Goal: Task Accomplishment & Management: Use online tool/utility

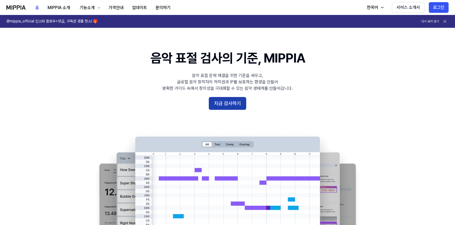
click at [232, 100] on button "지금 검사하기" at bounding box center [227, 103] width 37 height 13
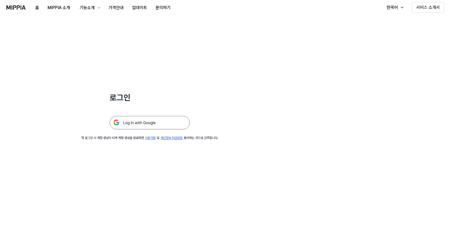
click at [163, 122] on img at bounding box center [150, 122] width 80 height 13
click at [97, 5] on button "기능소개" at bounding box center [89, 7] width 30 height 11
click at [87, 22] on link "표절 검사" at bounding box center [88, 22] width 51 height 11
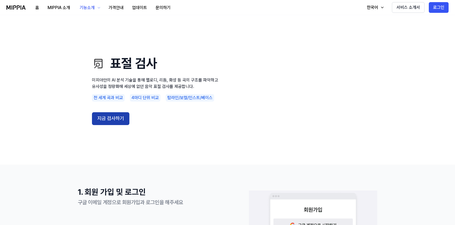
click at [115, 124] on button "지금 검사하기" at bounding box center [110, 118] width 37 height 13
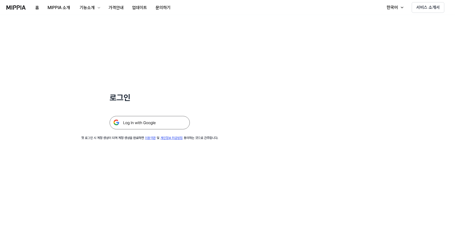
click at [136, 123] on img at bounding box center [150, 122] width 80 height 13
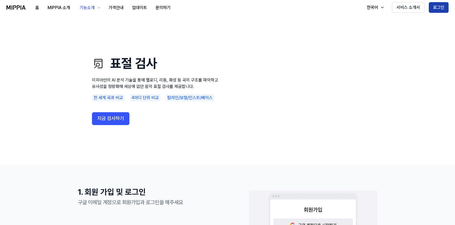
click at [447, 8] on button "로그인" at bounding box center [439, 7] width 20 height 11
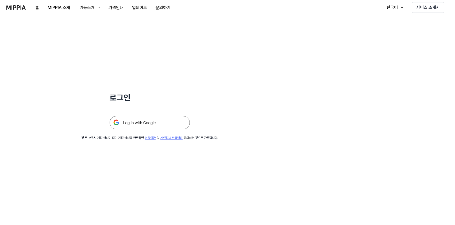
click at [161, 126] on img at bounding box center [150, 122] width 80 height 13
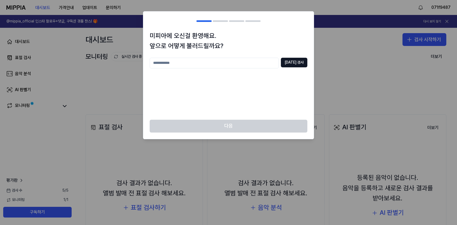
click at [256, 64] on input "text" at bounding box center [214, 63] width 129 height 11
type input "*"
type input "********"
click at [298, 64] on button "중복 검사" at bounding box center [294, 63] width 26 height 10
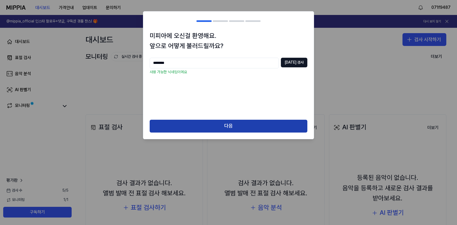
click at [253, 125] on button "다음" at bounding box center [229, 126] width 158 height 13
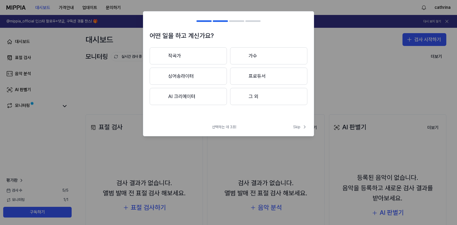
click at [209, 98] on button "AI 크리에이터" at bounding box center [188, 96] width 77 height 17
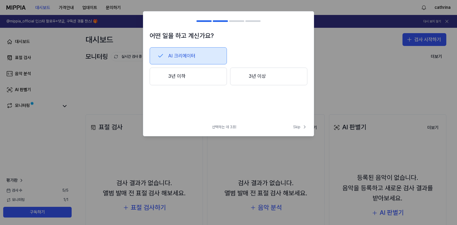
click at [252, 80] on button "3년 이상" at bounding box center [268, 77] width 77 height 18
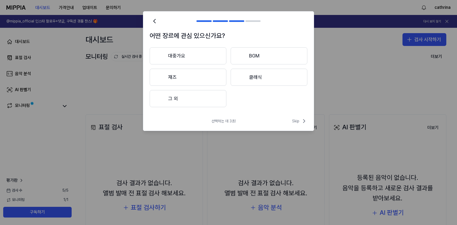
click at [253, 81] on button "클래식" at bounding box center [269, 77] width 77 height 17
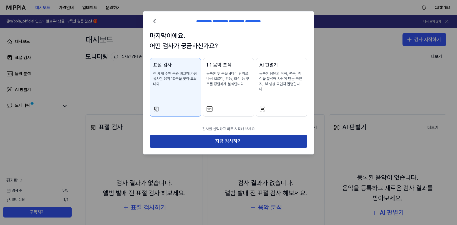
click at [225, 141] on button "지금 검사하기" at bounding box center [229, 141] width 158 height 13
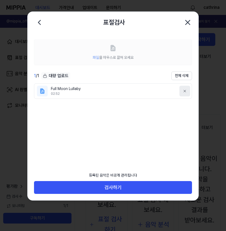
click at [182, 93] on icon at bounding box center [184, 91] width 4 height 4
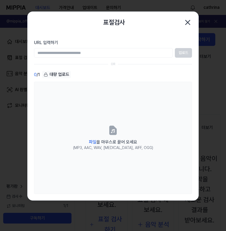
click at [22, 43] on div at bounding box center [113, 115] width 226 height 231
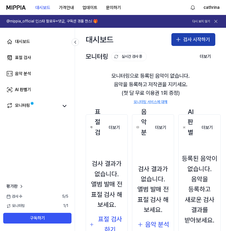
click at [191, 36] on button "검사 시작하기" at bounding box center [193, 39] width 44 height 13
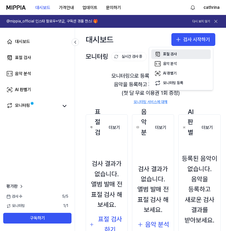
click at [169, 56] on div "표절 검사" at bounding box center [170, 54] width 14 height 5
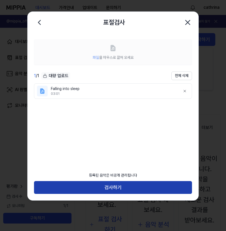
click at [107, 189] on button "검사하기" at bounding box center [113, 187] width 158 height 13
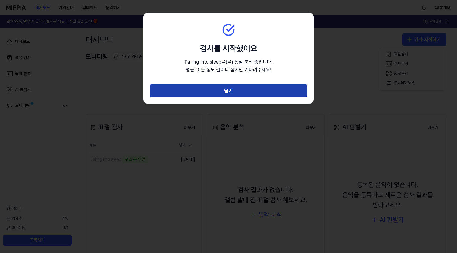
click at [252, 94] on button "닫기" at bounding box center [229, 91] width 158 height 13
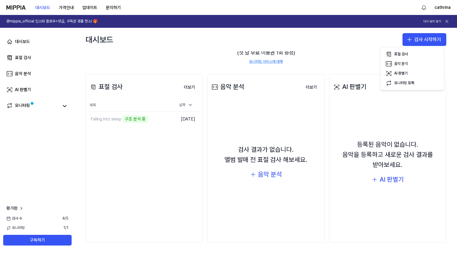
scroll to position [41, 0]
click at [65, 106] on icon at bounding box center [64, 106] width 3 height 2
click at [16, 104] on div "모니터링" at bounding box center [22, 105] width 15 height 7
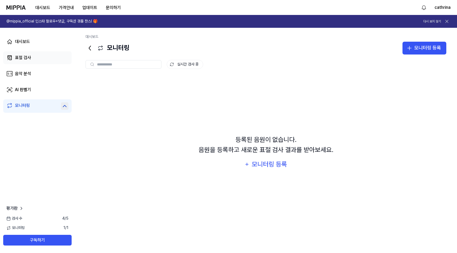
click at [26, 55] on div "표절 검사" at bounding box center [23, 58] width 16 height 6
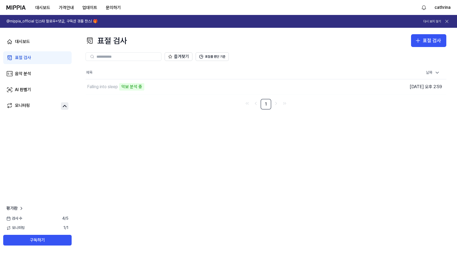
click at [32, 22] on h1 "@mippia_official 인스타 팔로우+댓글, 구독권 경품 찬스! 🎁" at bounding box center [51, 21] width 91 height 5
click at [107, 87] on div "Falling into sleep" at bounding box center [102, 87] width 31 height 6
click at [323, 86] on td "Falling into sleep 28% 이동하기" at bounding box center [221, 86] width 271 height 15
click at [323, 87] on td "Falling into sleep 28% 이동하기" at bounding box center [221, 86] width 271 height 15
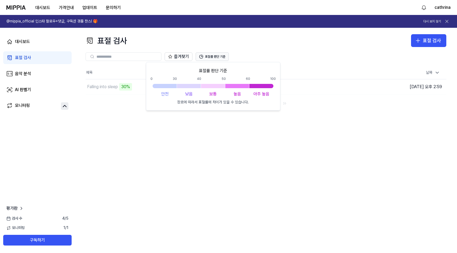
click at [224, 59] on button "표절률 판단 기준" at bounding box center [212, 56] width 33 height 9
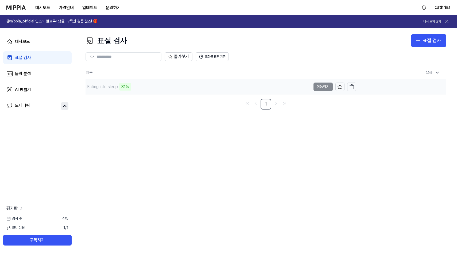
click at [322, 87] on td "Falling into sleep 31% 이동하기" at bounding box center [221, 86] width 271 height 15
click at [114, 88] on div "Falling into sleep" at bounding box center [102, 87] width 31 height 6
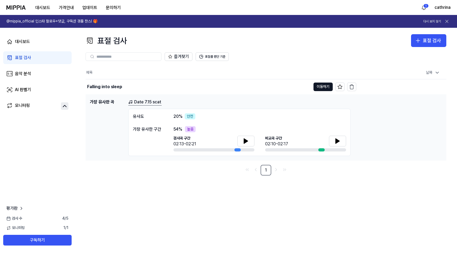
click at [144, 104] on link "Date 7.15 scat" at bounding box center [144, 102] width 33 height 7
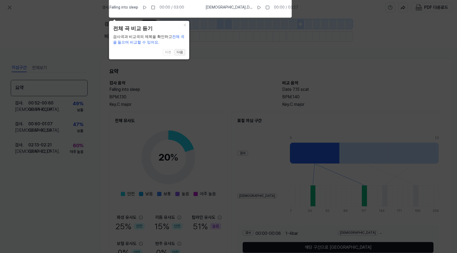
click at [179, 52] on button "다음" at bounding box center [180, 52] width 11 height 6
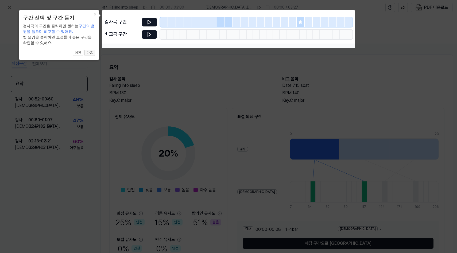
click at [90, 53] on button "다음" at bounding box center [90, 53] width 11 height 6
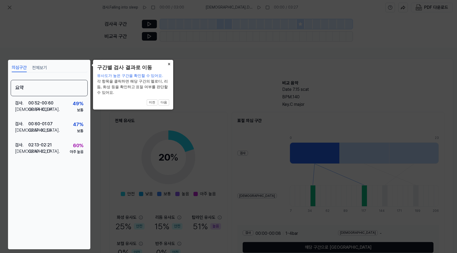
click at [168, 65] on button "×" at bounding box center [169, 63] width 9 height 7
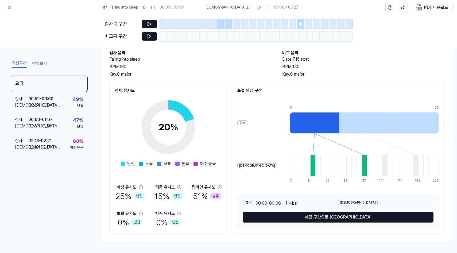
scroll to position [32, 0]
click at [425, 5] on div "PDF 다운로드" at bounding box center [436, 7] width 24 height 7
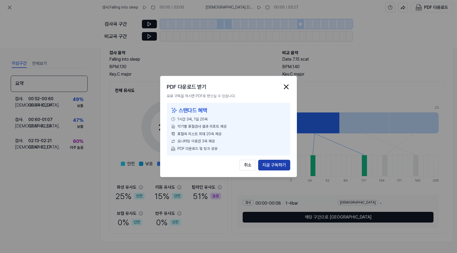
click at [283, 164] on button "지금 구독하기" at bounding box center [274, 165] width 32 height 11
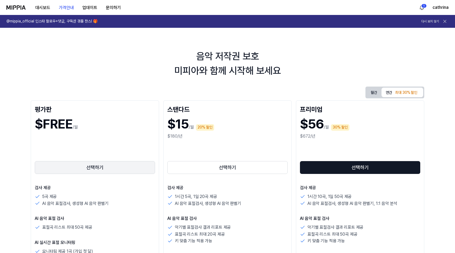
click at [93, 171] on button "선택하기" at bounding box center [95, 167] width 120 height 13
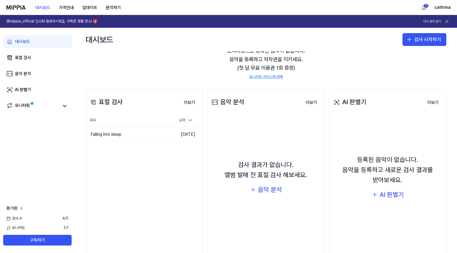
scroll to position [41, 0]
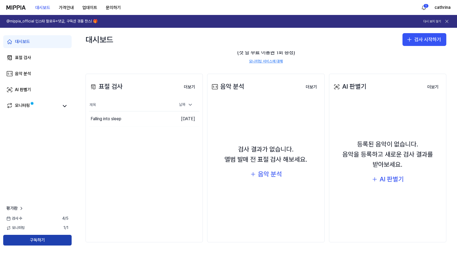
click at [34, 225] on button "구독하기" at bounding box center [37, 240] width 68 height 11
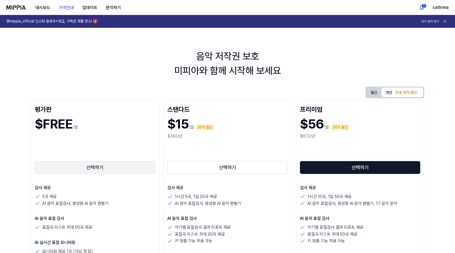
click at [89, 168] on button "선택하기" at bounding box center [95, 167] width 120 height 13
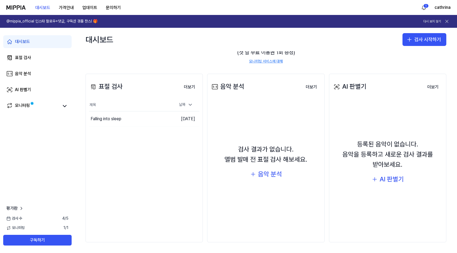
scroll to position [0, 0]
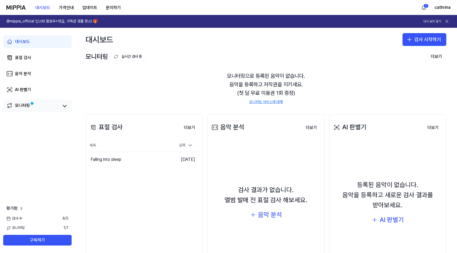
click at [14, 107] on link "모니터링" at bounding box center [32, 105] width 52 height 7
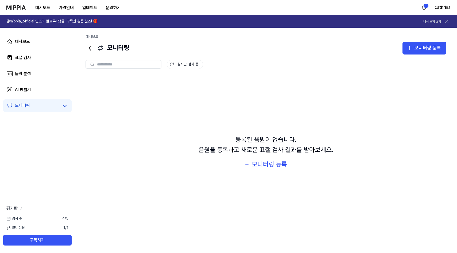
click at [100, 47] on icon at bounding box center [100, 48] width 6 height 6
click at [27, 61] on link "표절 검사" at bounding box center [37, 57] width 68 height 13
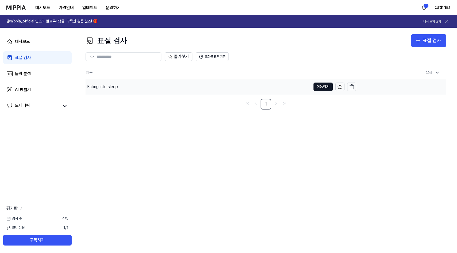
click at [115, 89] on div "Falling into sleep" at bounding box center [102, 87] width 31 height 6
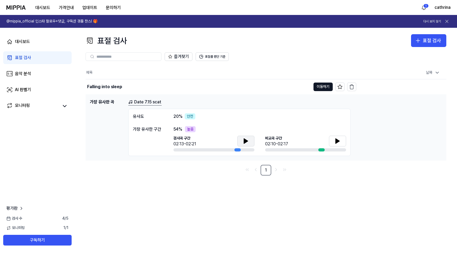
click at [244, 139] on icon at bounding box center [246, 141] width 6 height 6
click at [340, 137] on button at bounding box center [337, 141] width 17 height 11
click at [214, 56] on button "표절률 판단 기준" at bounding box center [212, 56] width 33 height 9
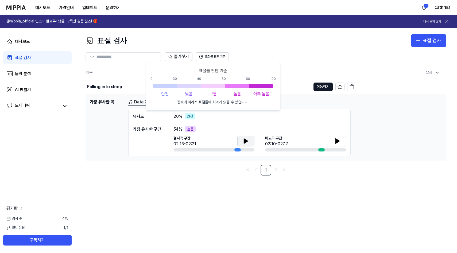
click at [385, 130] on div "Date 7.15 scat 유사도 20 % 안전 가장 유사한 구간 54 % 높음 검사곡 구간 02:13-02:21 비교곡 구간 02:10-02…" at bounding box center [285, 127] width 314 height 57
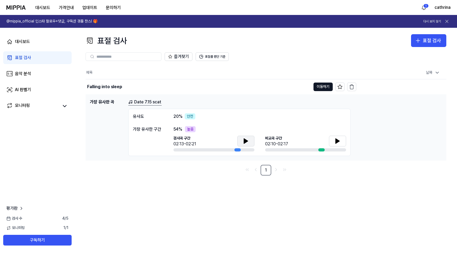
click at [151, 99] on link "Date 7.15 scat" at bounding box center [144, 102] width 33 height 7
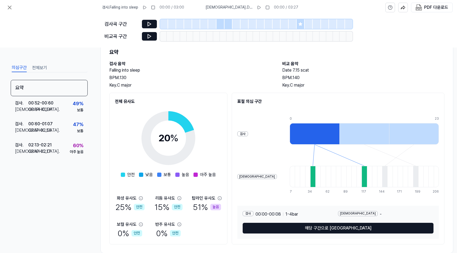
scroll to position [32, 0]
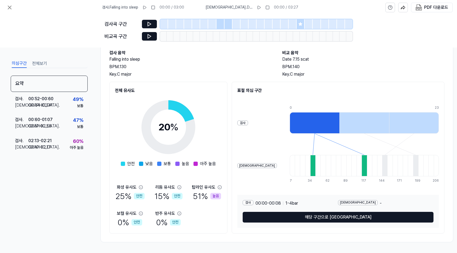
click at [45, 61] on button "전체보기" at bounding box center [39, 63] width 15 height 9
